Goal: Information Seeking & Learning: Learn about a topic

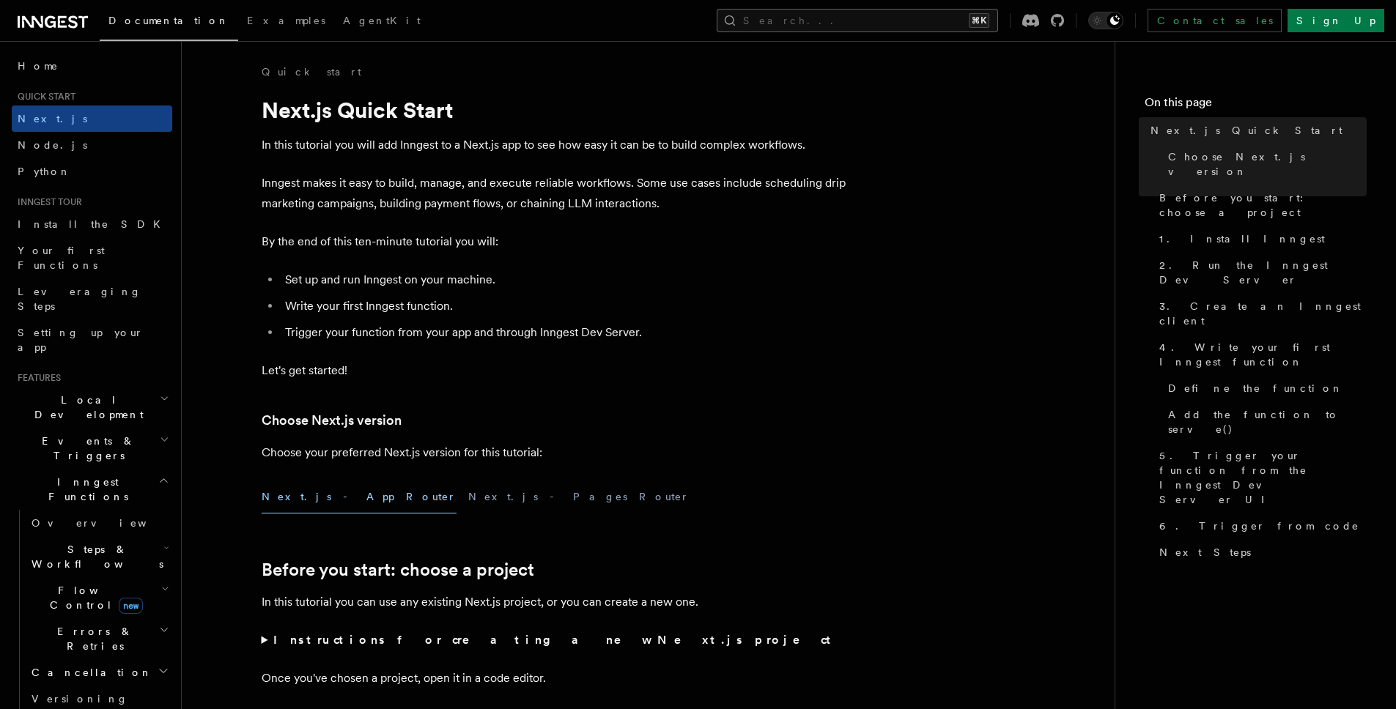
click at [916, 26] on button "Search... ⌘K" at bounding box center [857, 20] width 281 height 23
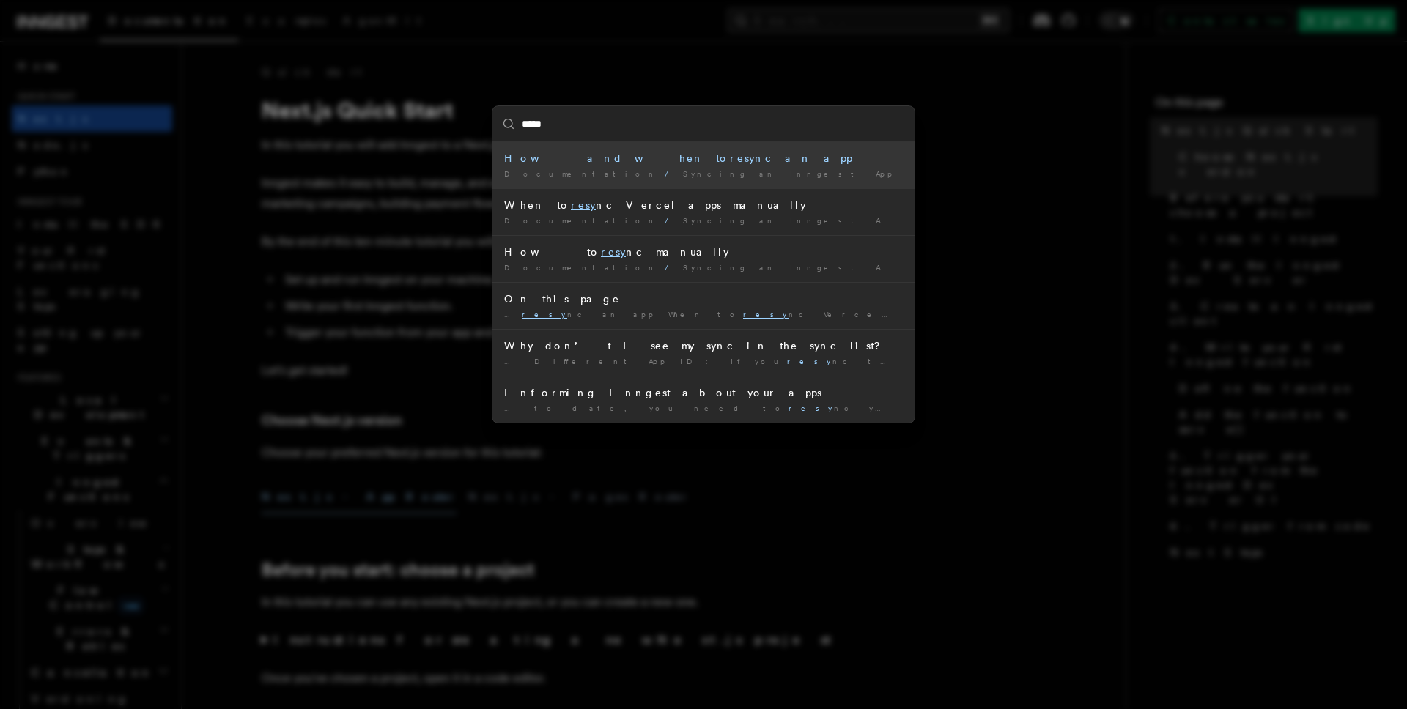
type input "******"
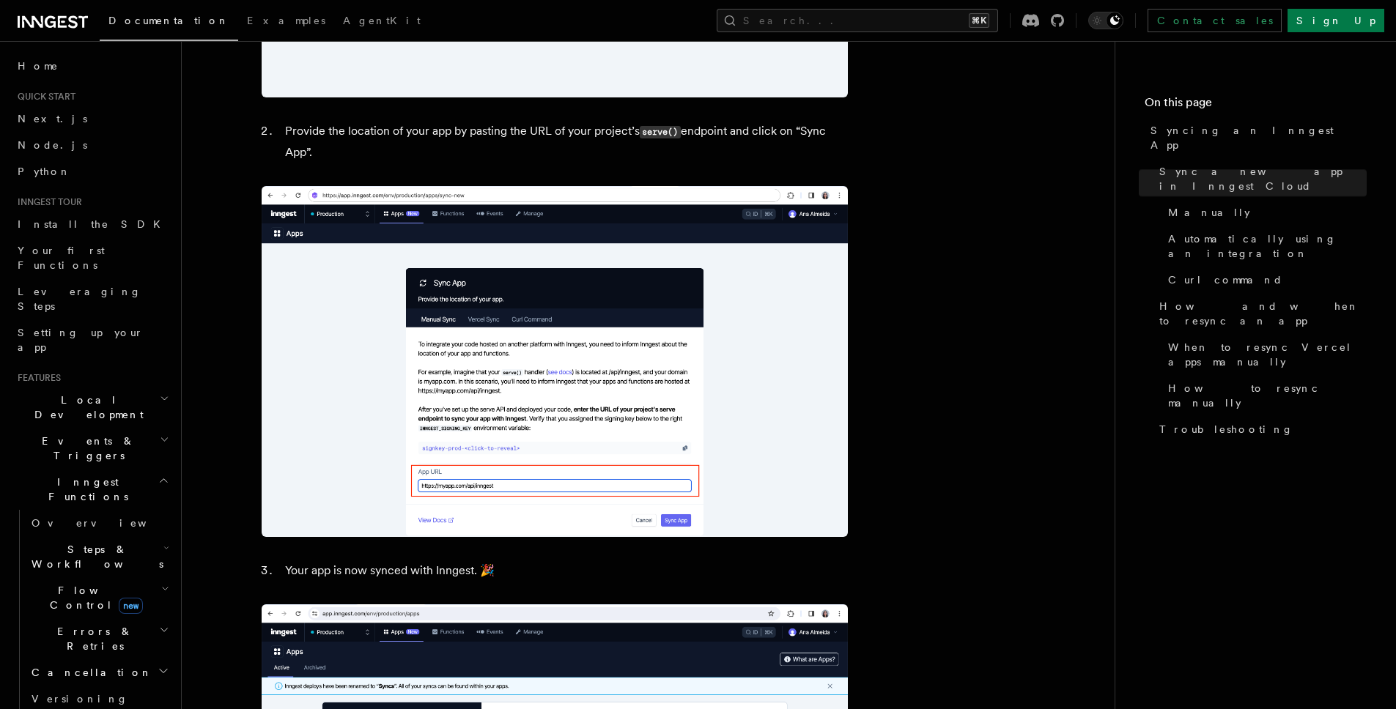
scroll to position [1132, 0]
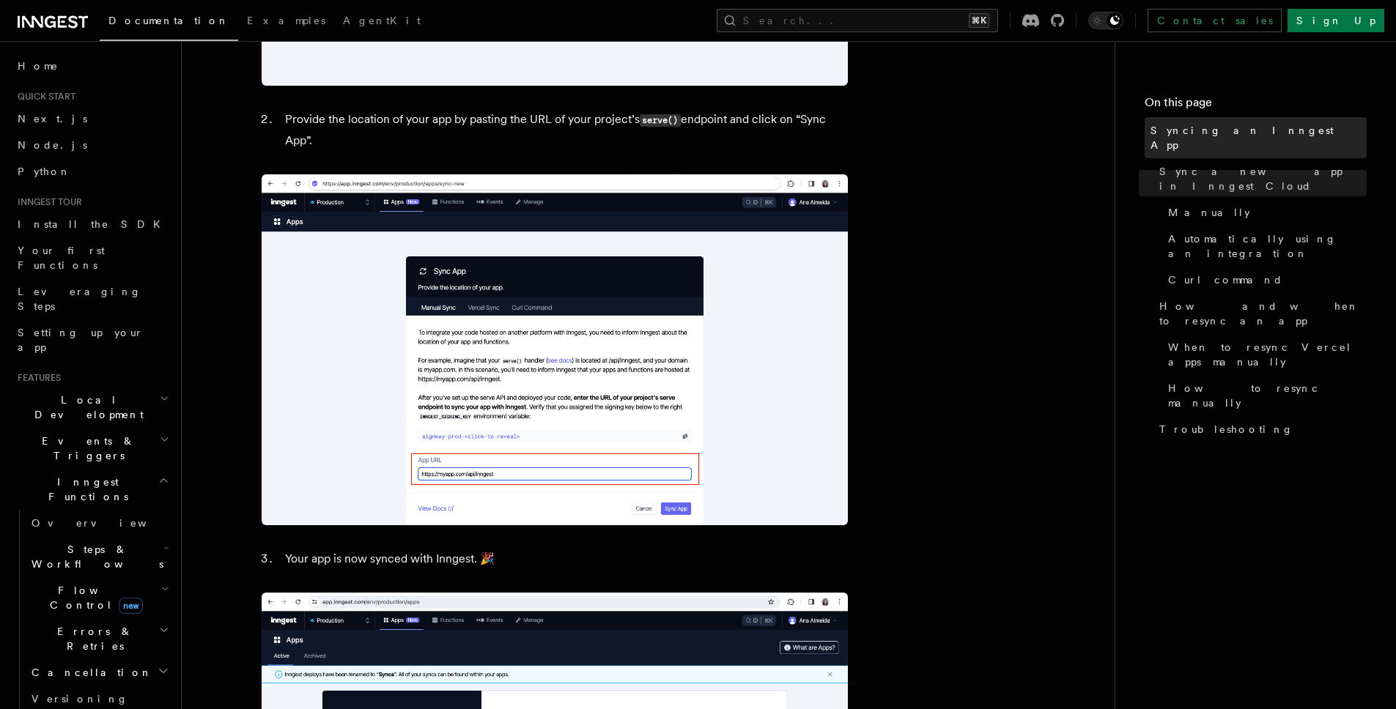
click at [1263, 134] on link "Syncing an Inngest App" at bounding box center [1256, 137] width 222 height 41
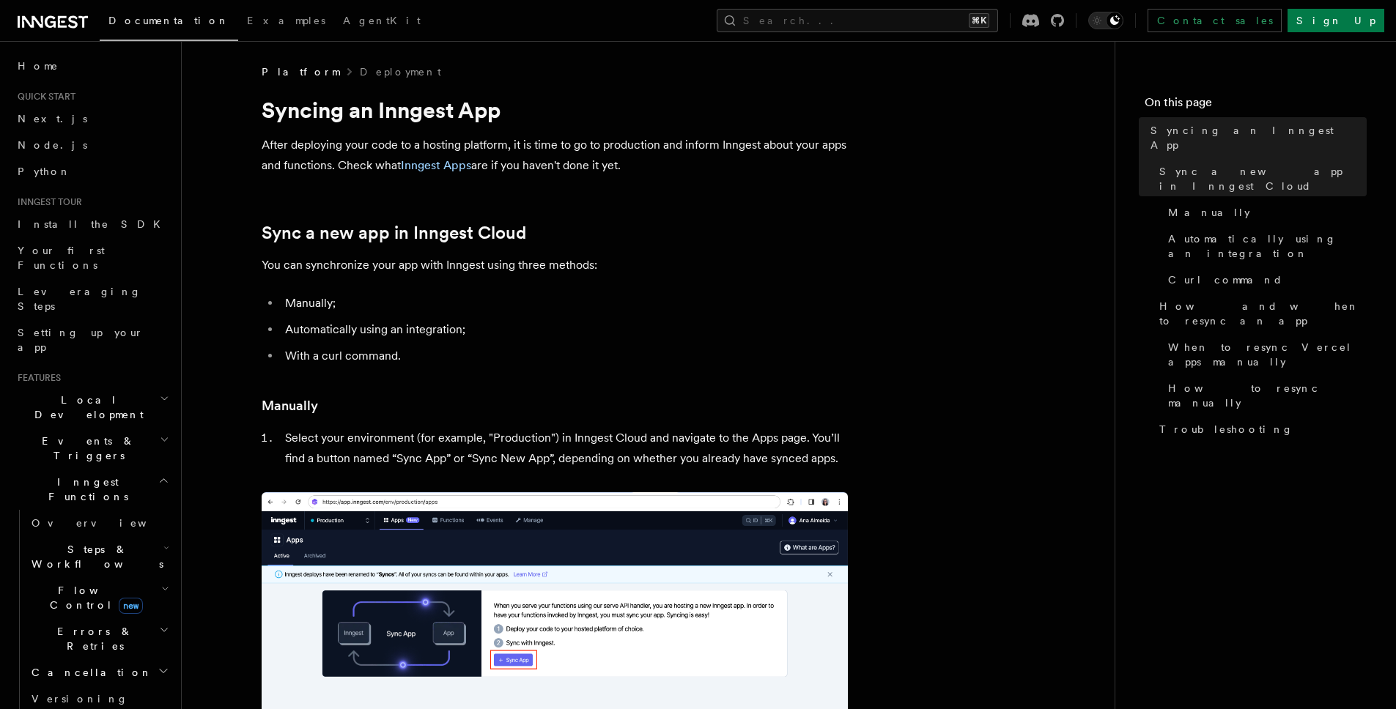
drag, startPoint x: 317, startPoint y: 136, endPoint x: 894, endPoint y: 158, distance: 577.9
click at [282, 73] on span "Platform" at bounding box center [301, 71] width 78 height 15
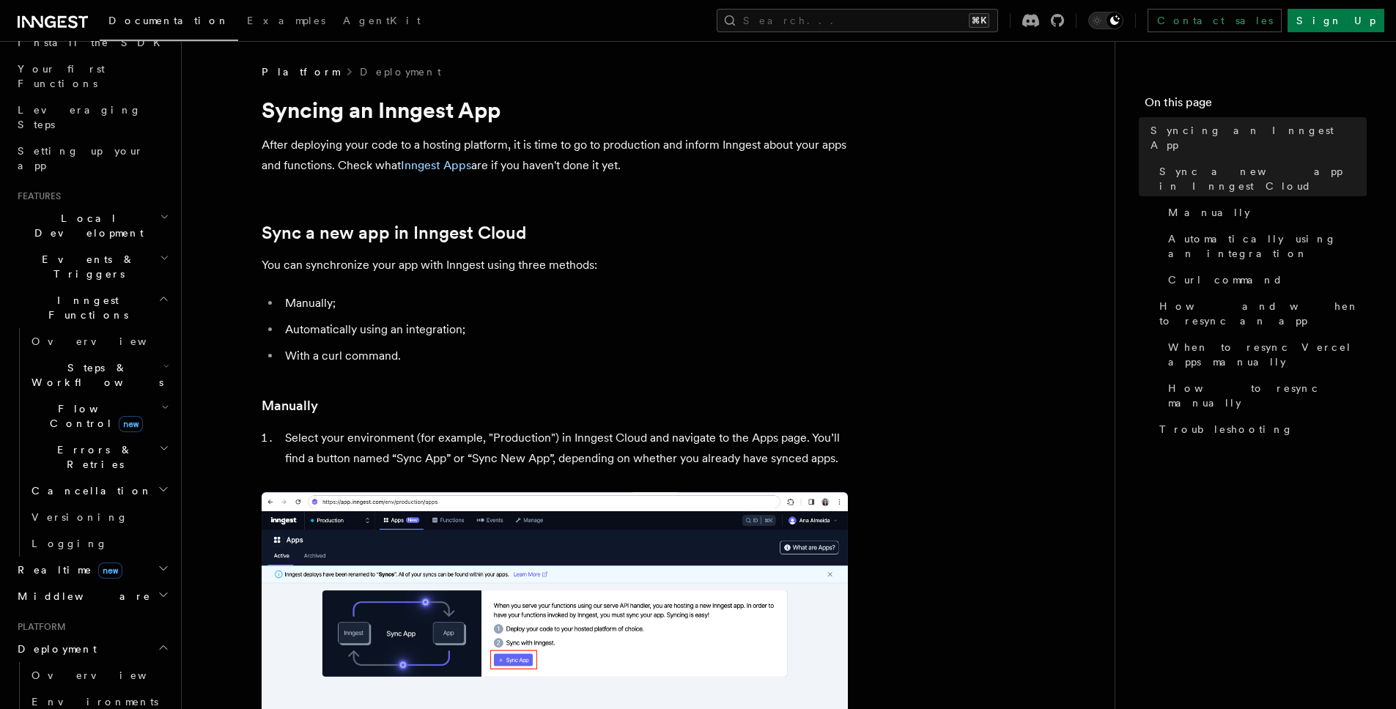
scroll to position [439, 0]
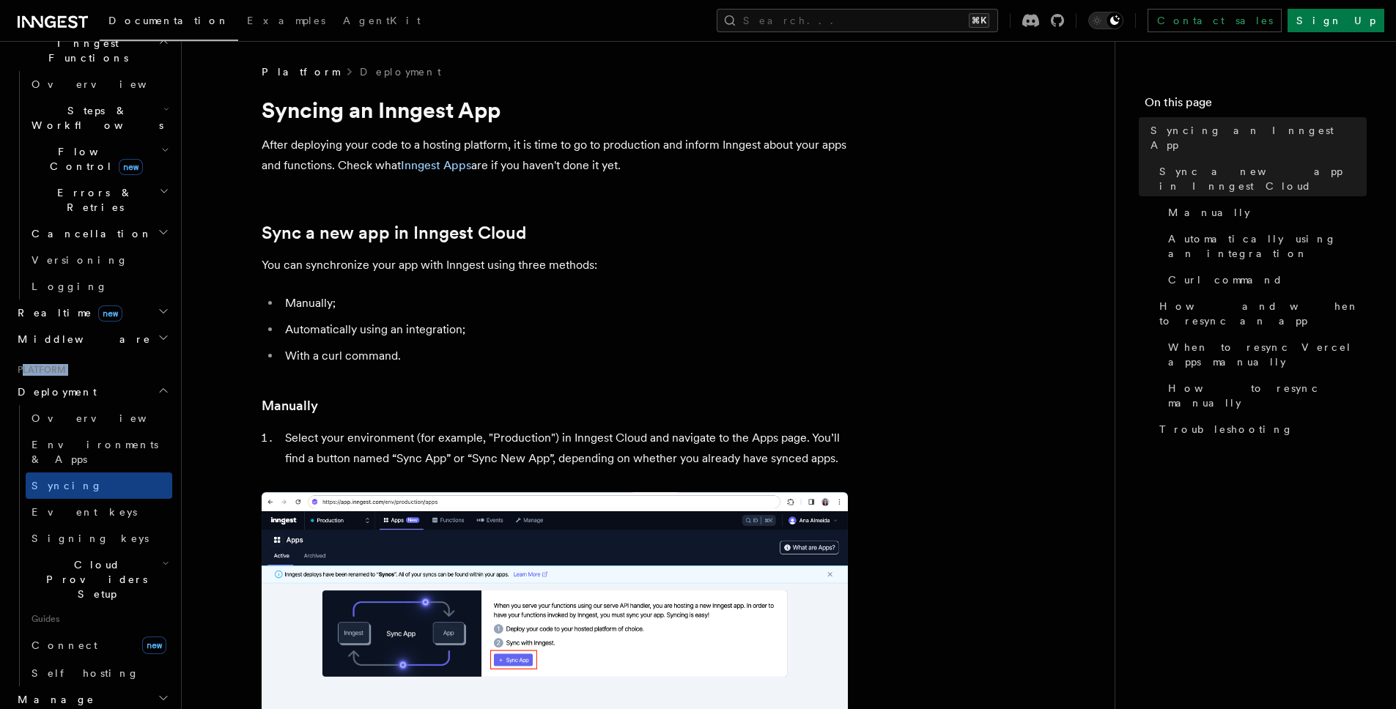
drag, startPoint x: 22, startPoint y: 240, endPoint x: 90, endPoint y: 245, distance: 68.3
click at [90, 364] on li "Platform Deployment Overview Environments & Apps Syncing Event keys Signing key…" at bounding box center [92, 578] width 161 height 428
click at [133, 379] on h2 "Deployment" at bounding box center [92, 392] width 161 height 26
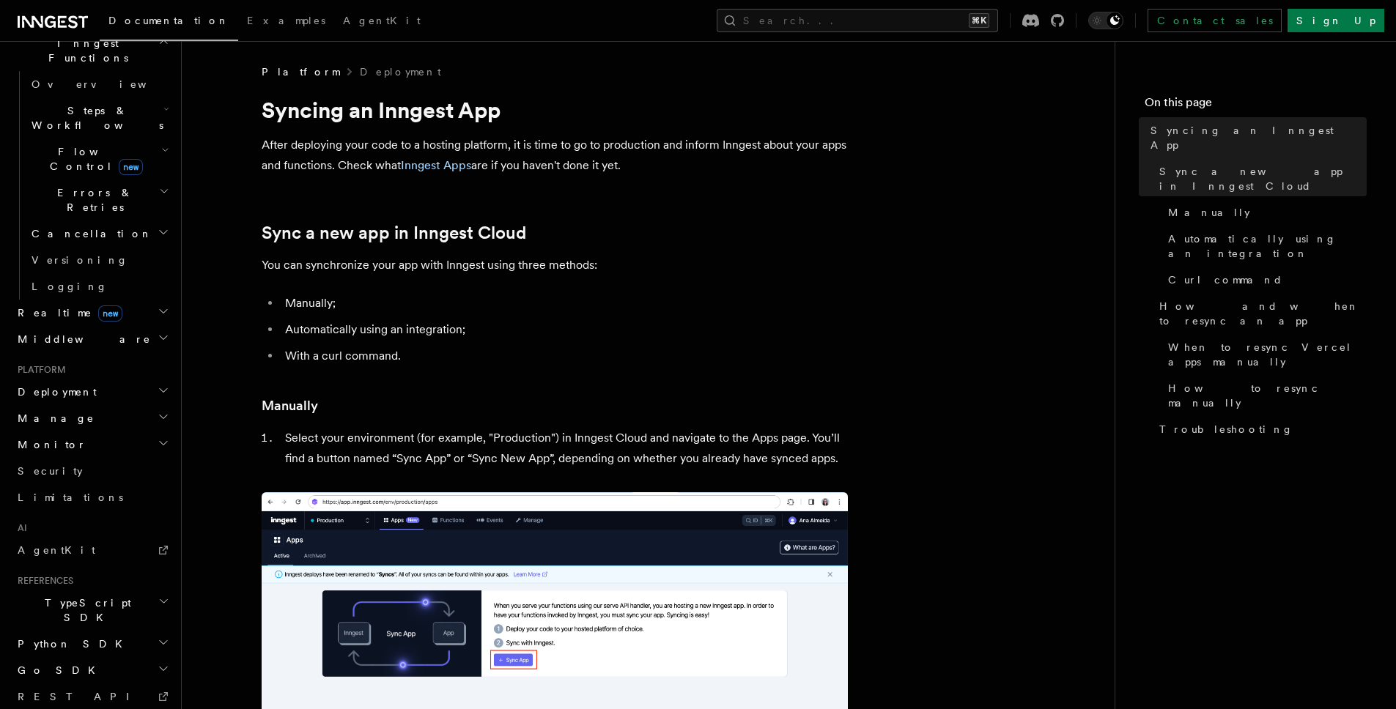
click at [119, 405] on h2 "Manage" at bounding box center [92, 418] width 161 height 26
click at [119, 432] on link "Environments" at bounding box center [99, 445] width 147 height 26
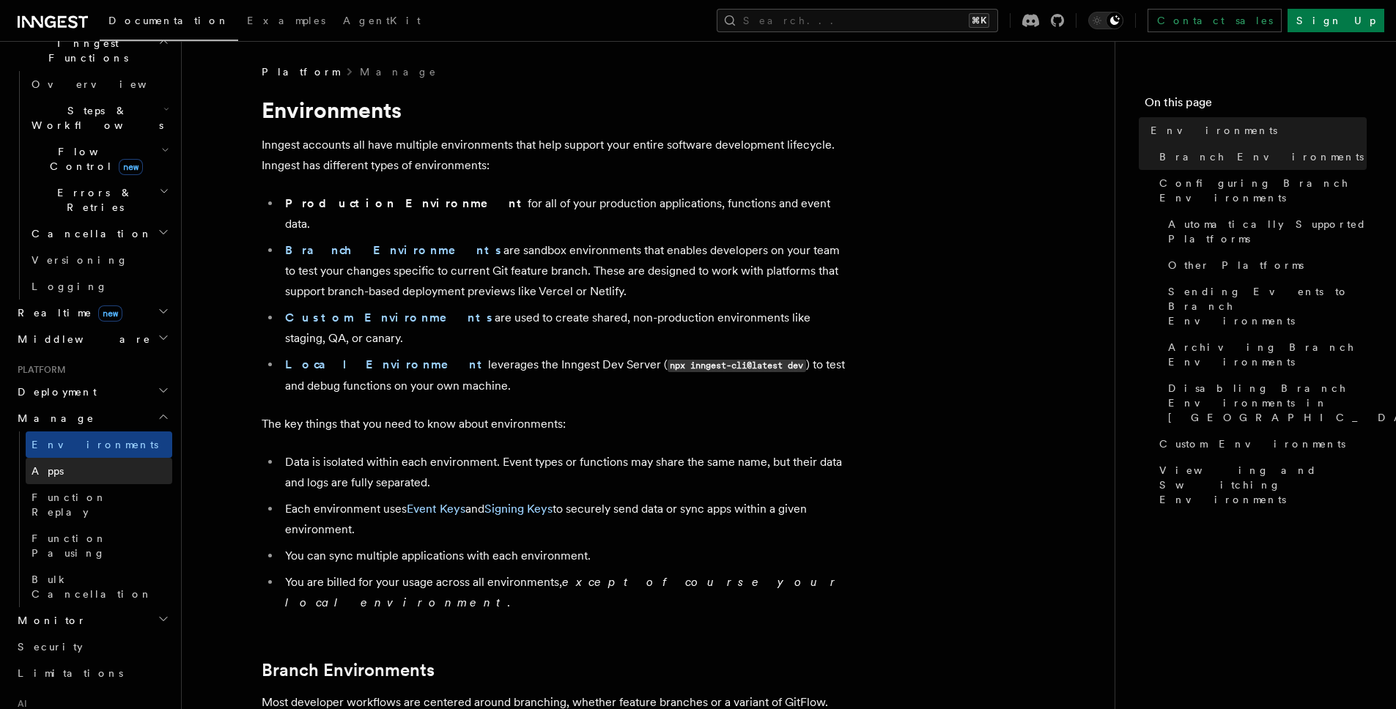
click at [91, 458] on link "Apps" at bounding box center [99, 471] width 147 height 26
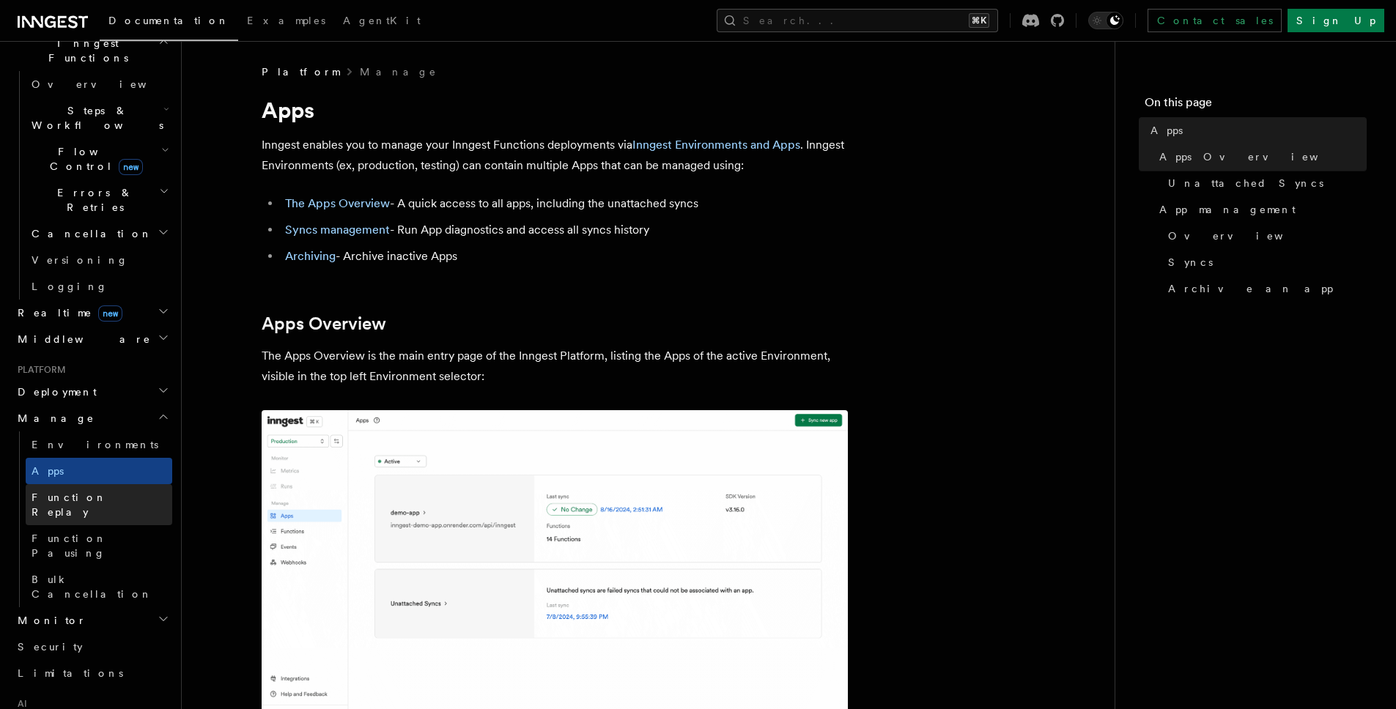
click at [92, 484] on link "Function Replay" at bounding box center [99, 504] width 147 height 41
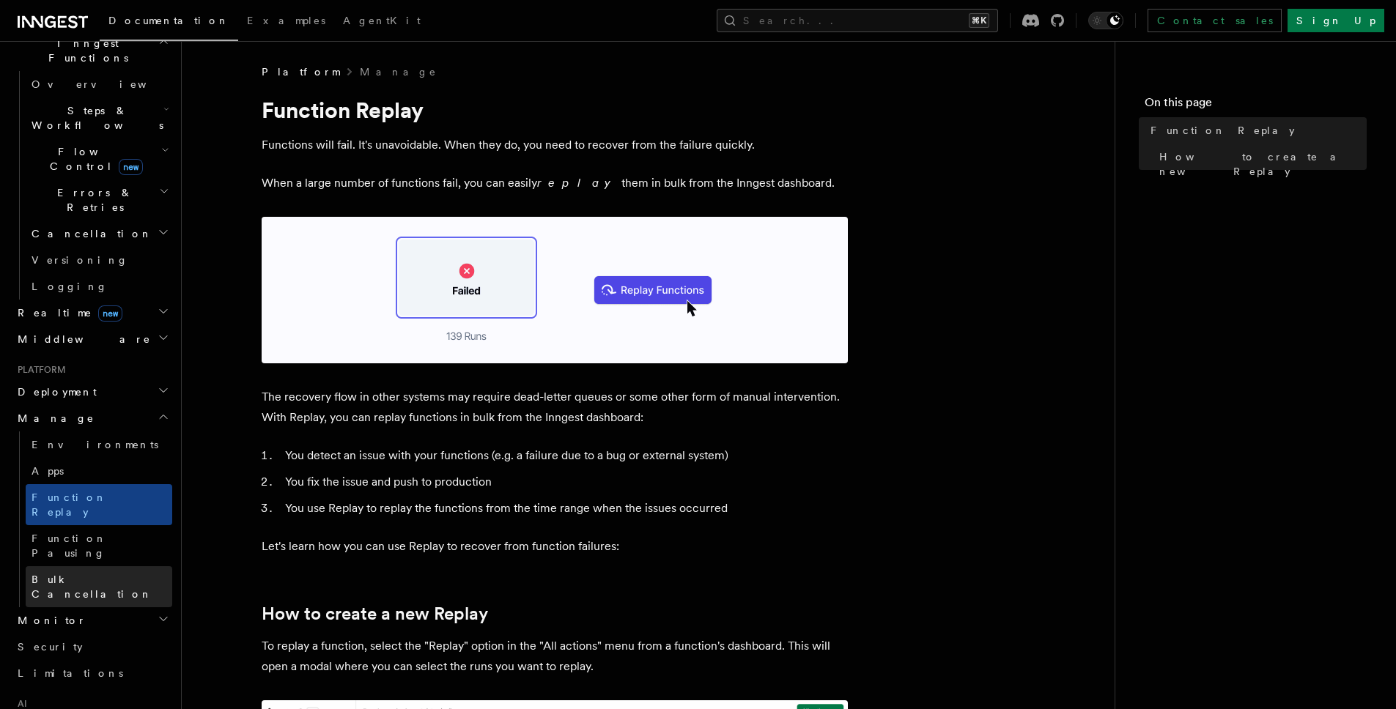
click at [110, 567] on link "Bulk Cancellation" at bounding box center [99, 587] width 147 height 41
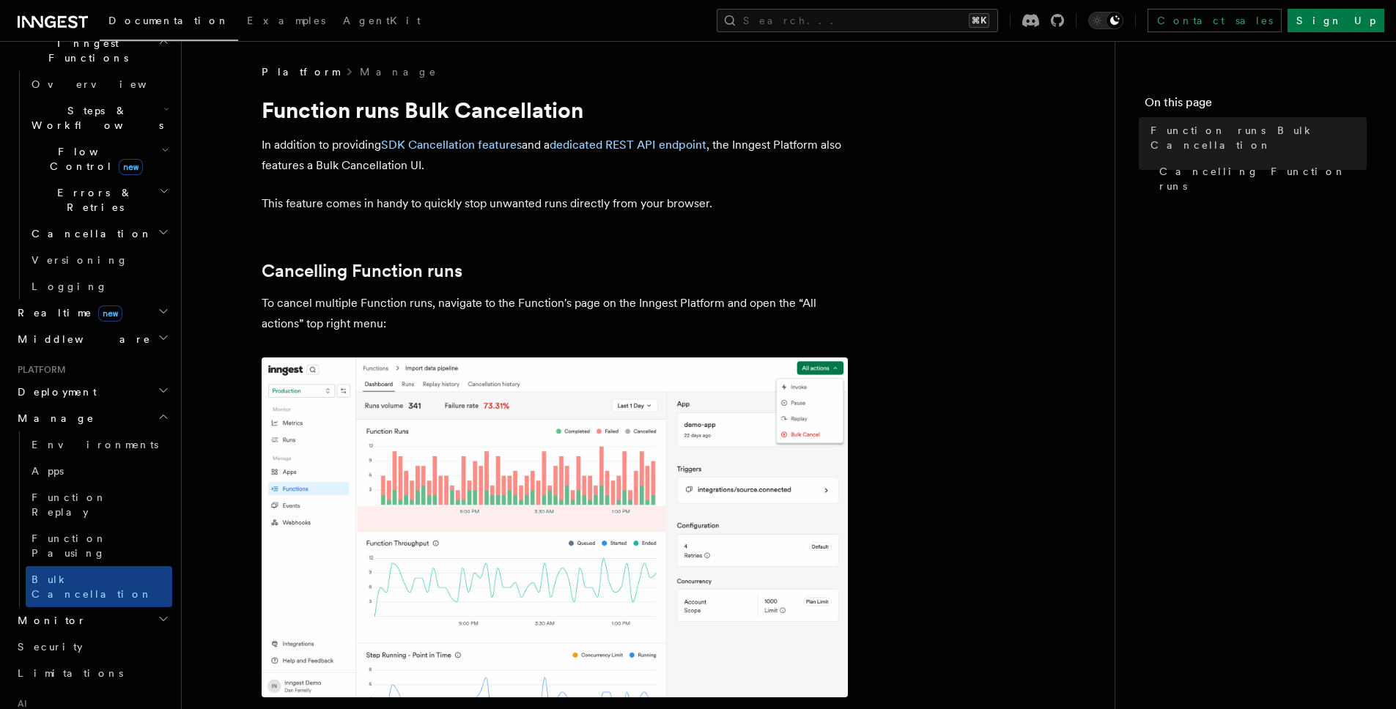
click at [101, 608] on h2 "Monitor" at bounding box center [92, 621] width 161 height 26
click at [95, 641] on span "Observability & metrics" at bounding box center [107, 654] width 151 height 26
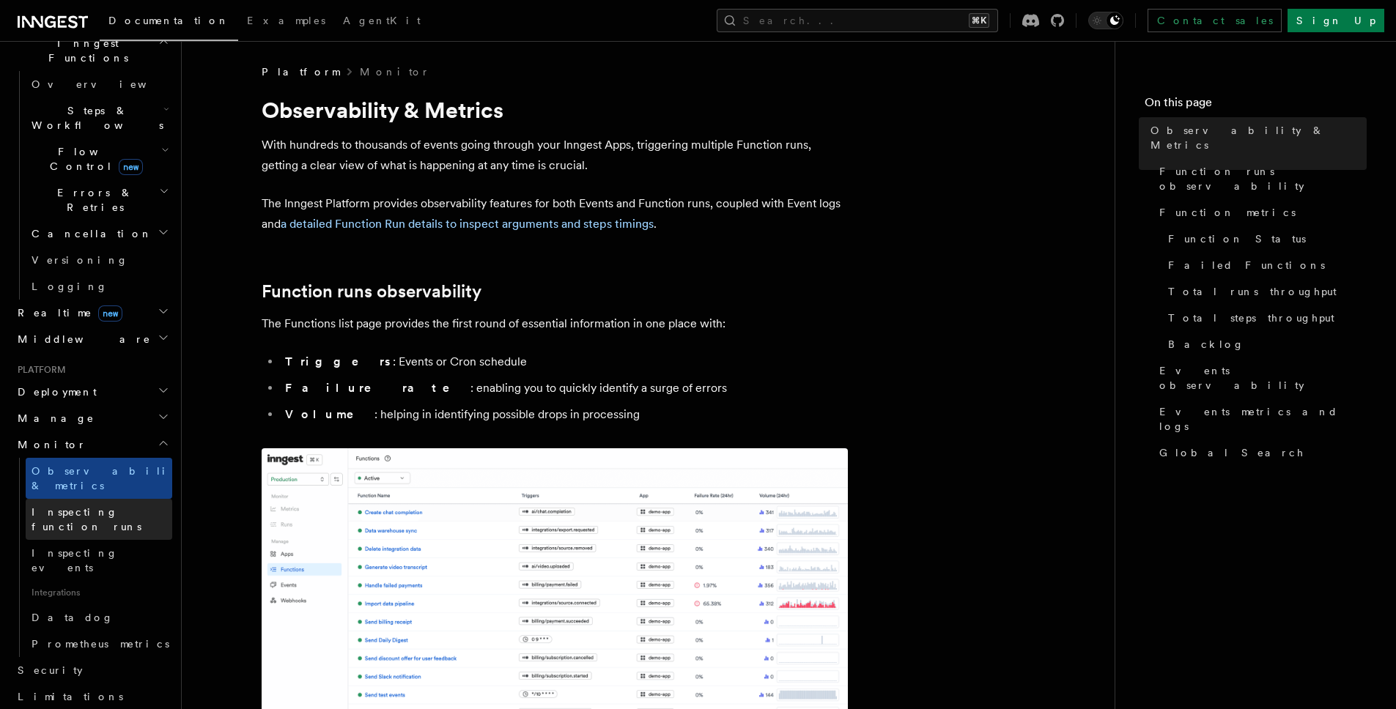
click at [108, 499] on link "Inspecting function runs" at bounding box center [99, 519] width 147 height 41
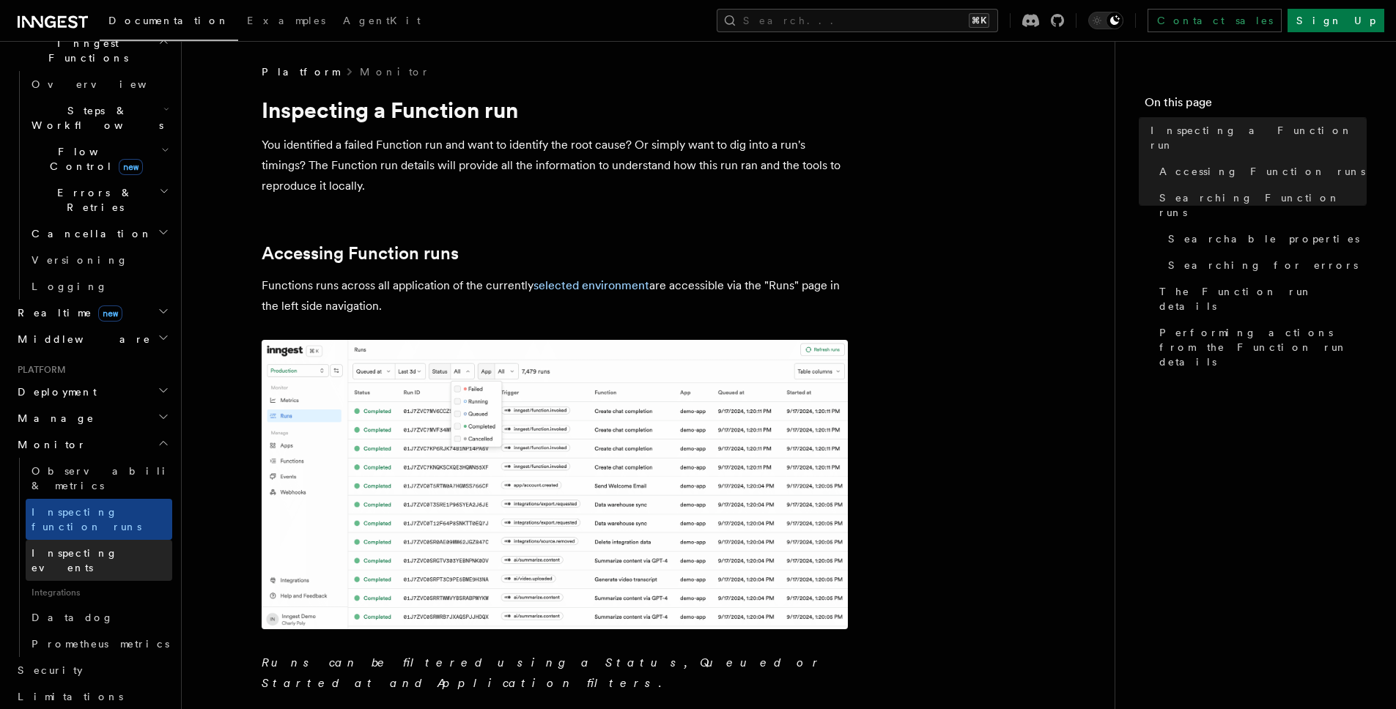
click at [98, 547] on span "Inspecting events" at bounding box center [75, 560] width 86 height 26
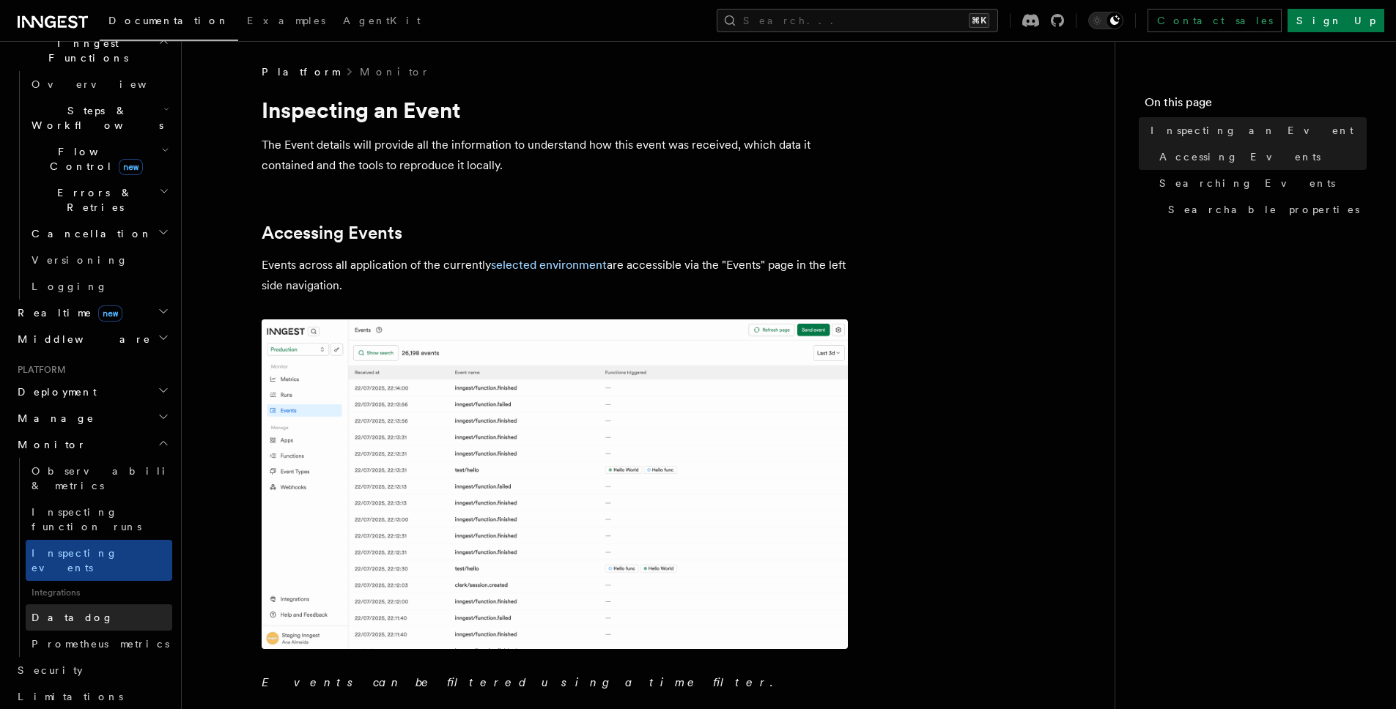
click at [112, 605] on link "Datadog" at bounding box center [99, 618] width 147 height 26
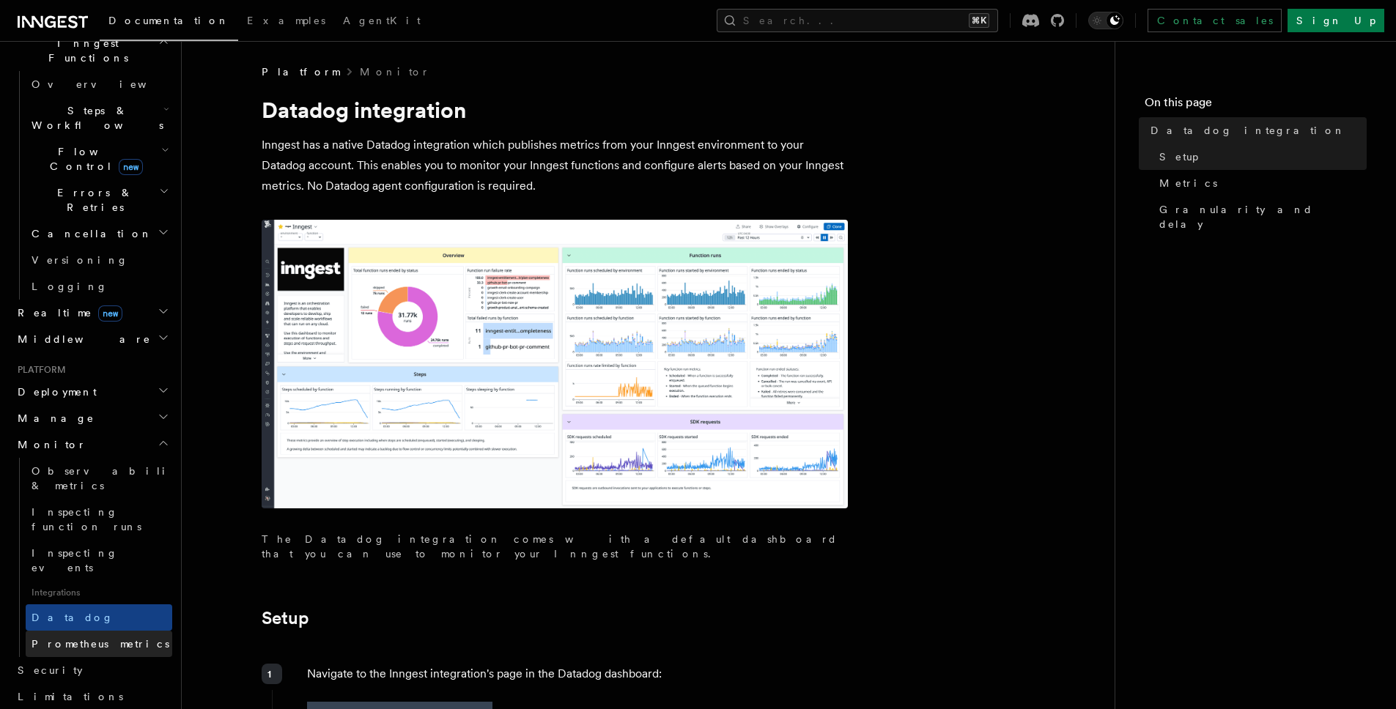
click at [117, 638] on span "Prometheus metrics" at bounding box center [101, 644] width 138 height 12
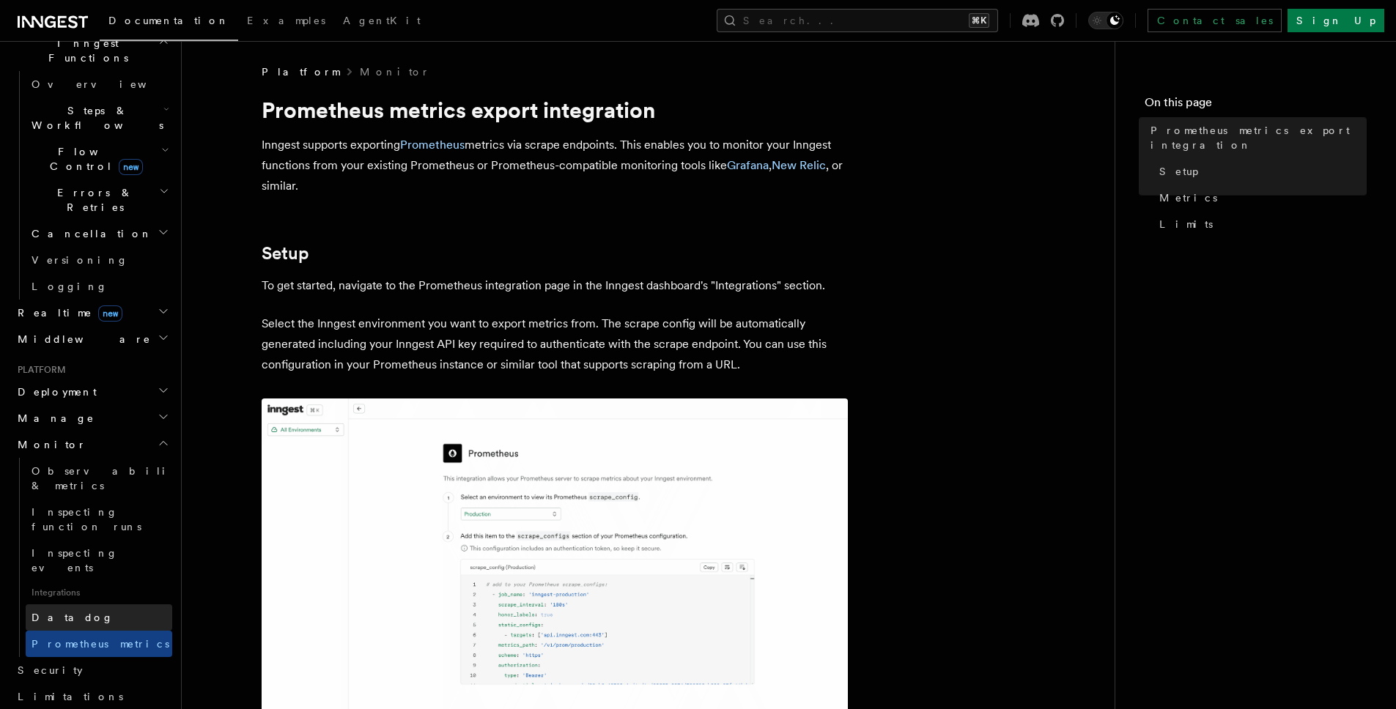
click at [125, 605] on link "Datadog" at bounding box center [99, 618] width 147 height 26
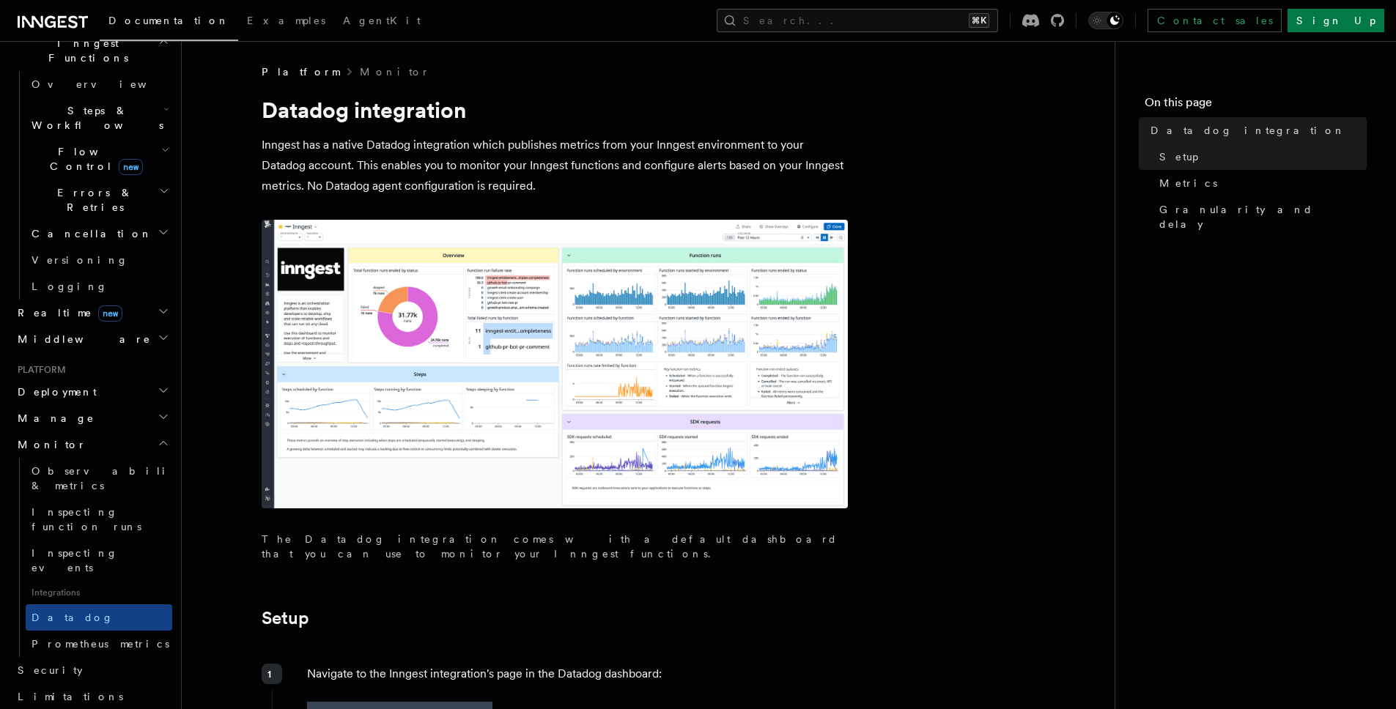
click at [569, 330] on img at bounding box center [555, 364] width 586 height 289
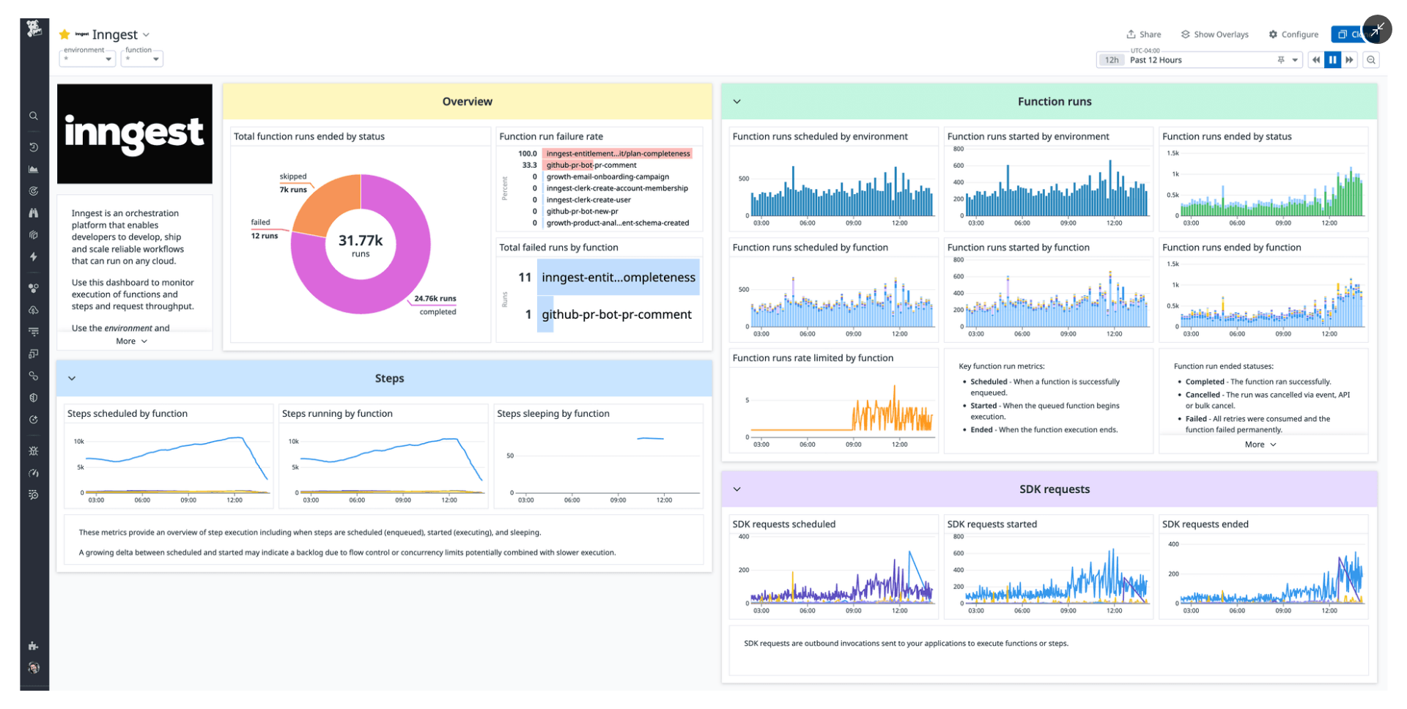
click at [569, 330] on img at bounding box center [704, 354] width 1368 height 673
